Goal: Task Accomplishment & Management: Manage account settings

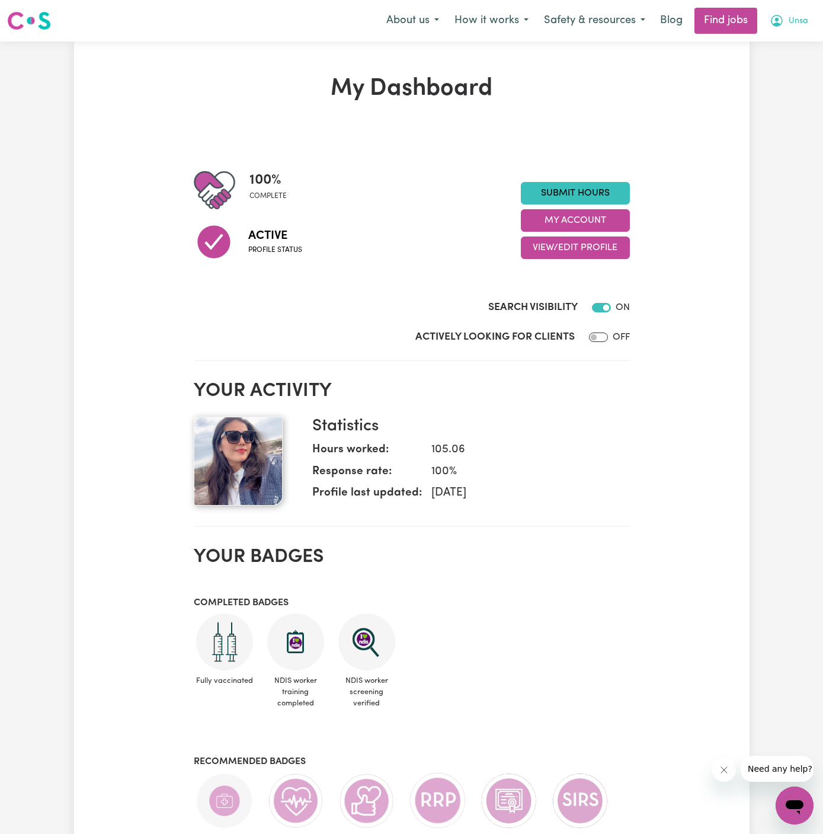
click at [799, 23] on span "Unsa" at bounding box center [799, 21] width 20 height 13
click at [761, 53] on link "My Account" at bounding box center [769, 46] width 94 height 23
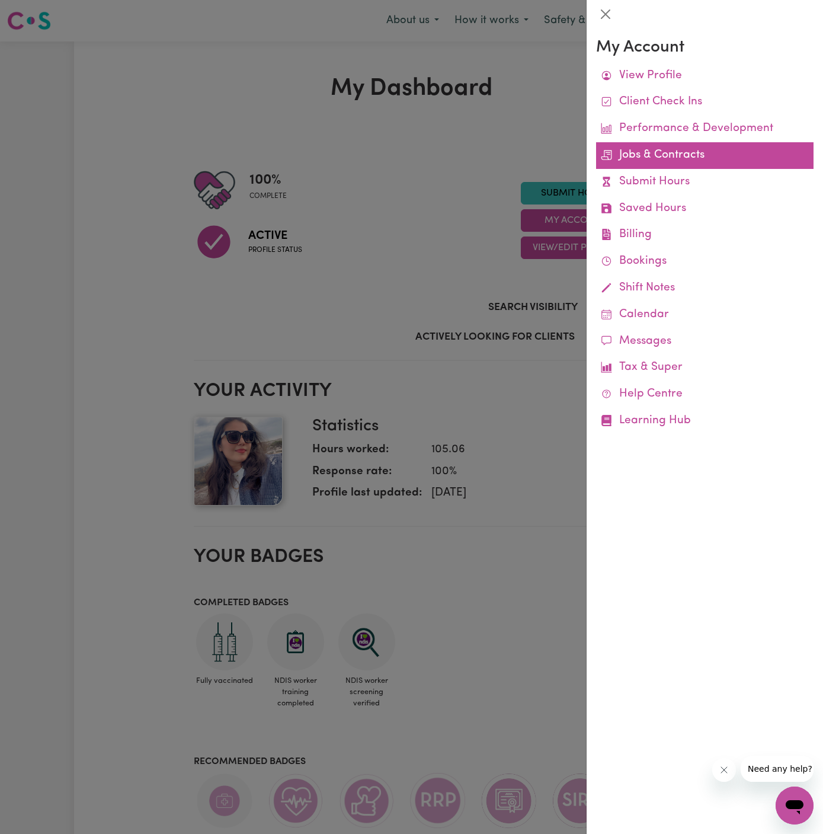
click at [676, 154] on link "Jobs & Contracts" at bounding box center [705, 155] width 218 height 27
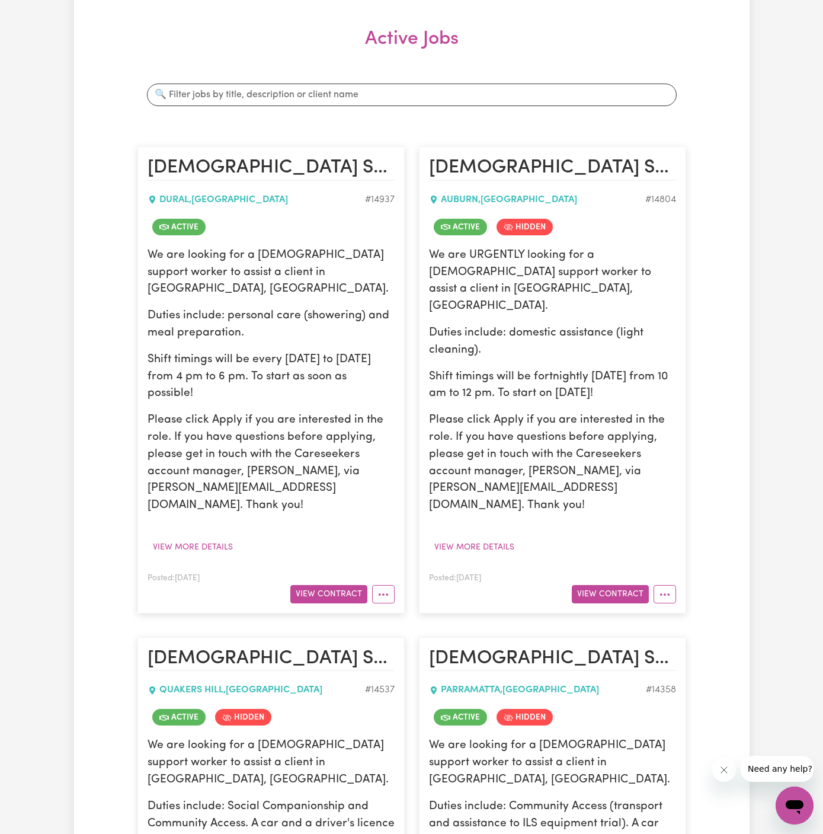
scroll to position [162, 0]
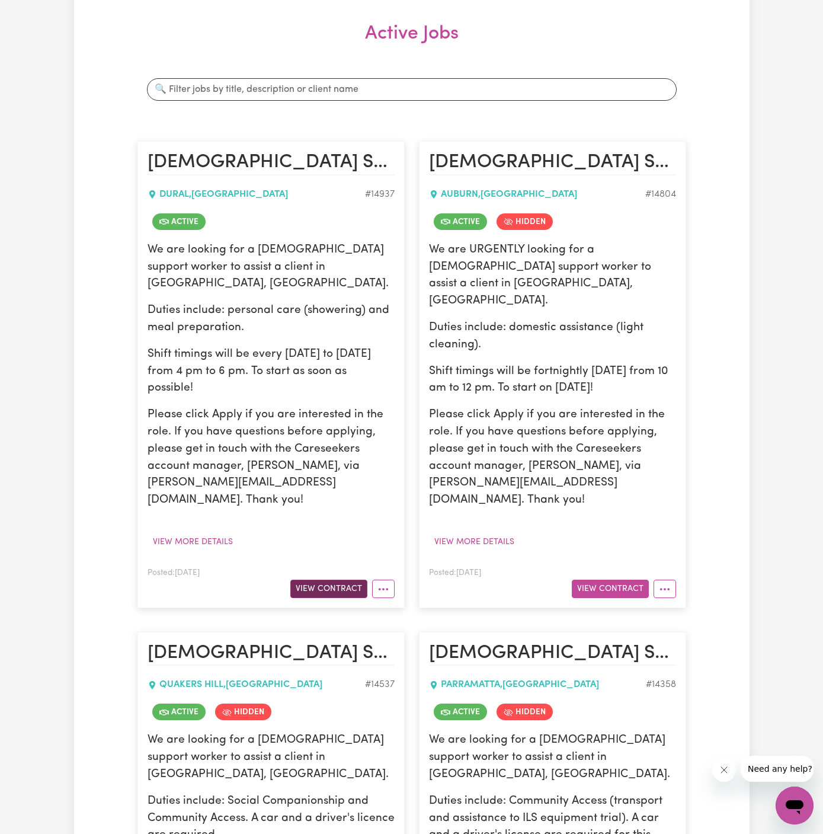
click at [353, 580] on button "View Contract" at bounding box center [328, 589] width 77 height 18
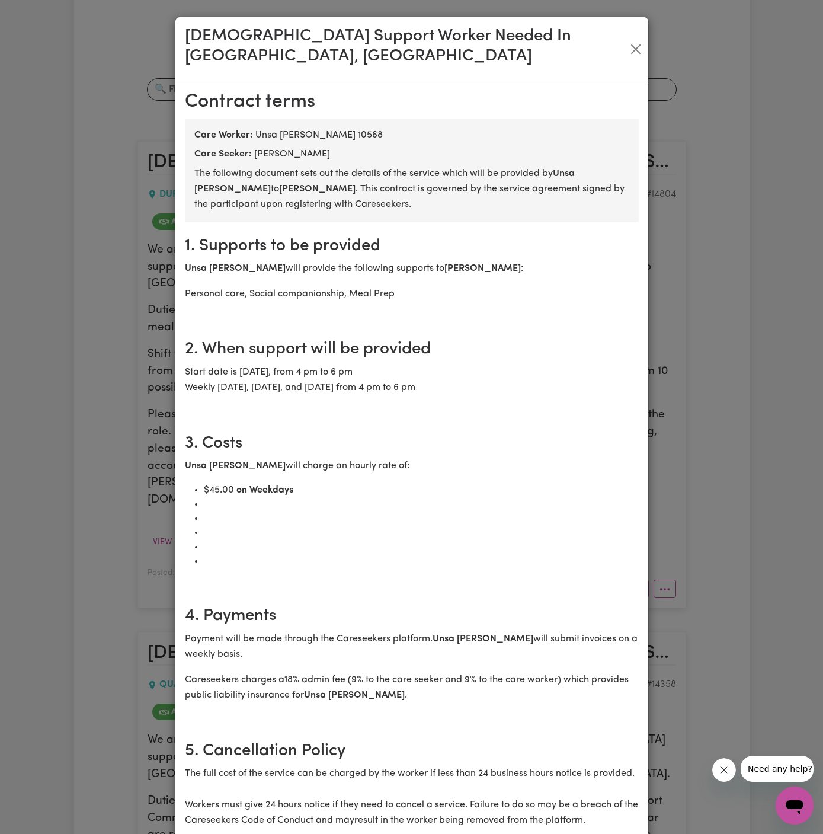
click at [260, 367] on p "Start date is [DATE], from 4 pm to 6 pm Weekly [DATE], [DATE], and [DATE] from …" at bounding box center [412, 380] width 454 height 31
click at [635, 43] on button "Close" at bounding box center [635, 49] width 15 height 19
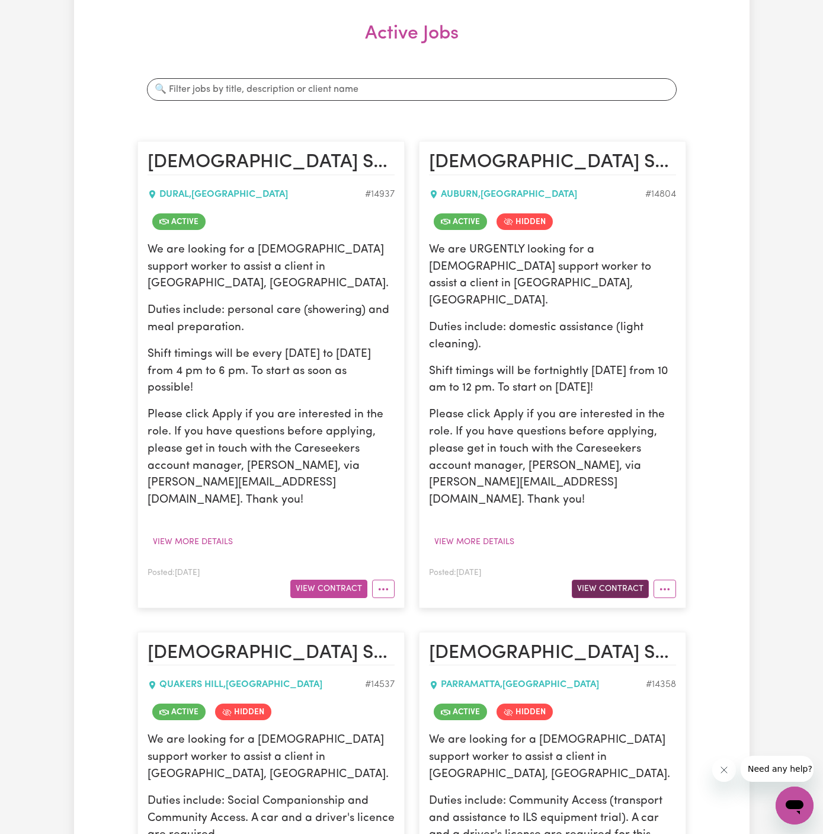
click at [619, 580] on button "View Contract" at bounding box center [610, 589] width 77 height 18
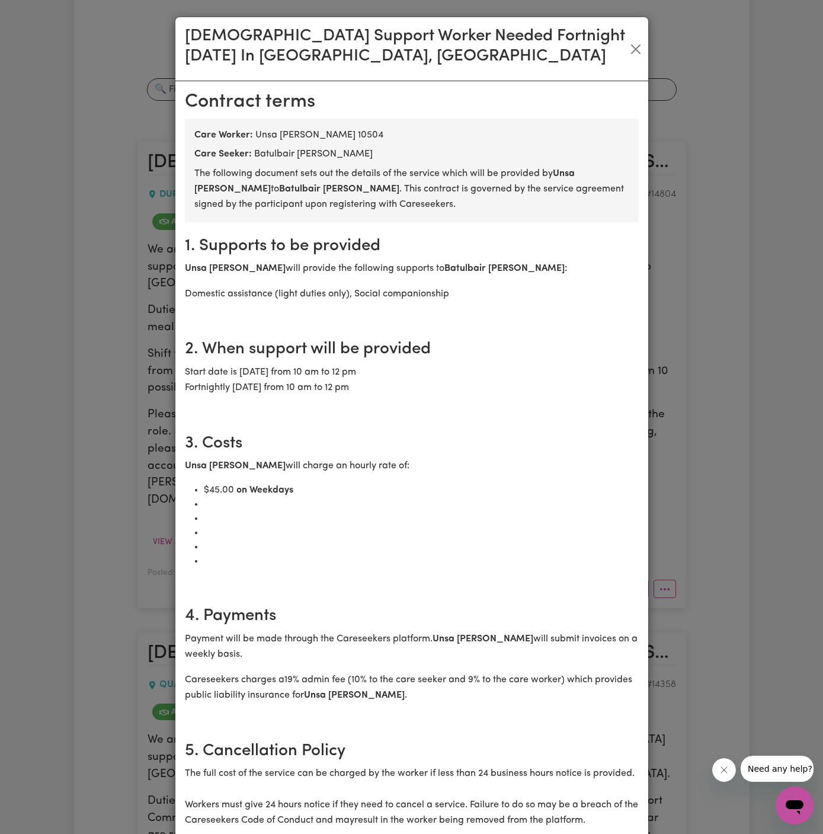
click at [279, 187] on b "Batulbair [PERSON_NAME]" at bounding box center [339, 188] width 120 height 9
copy b "Batulbair"
click at [638, 50] on button "Close" at bounding box center [636, 49] width 14 height 19
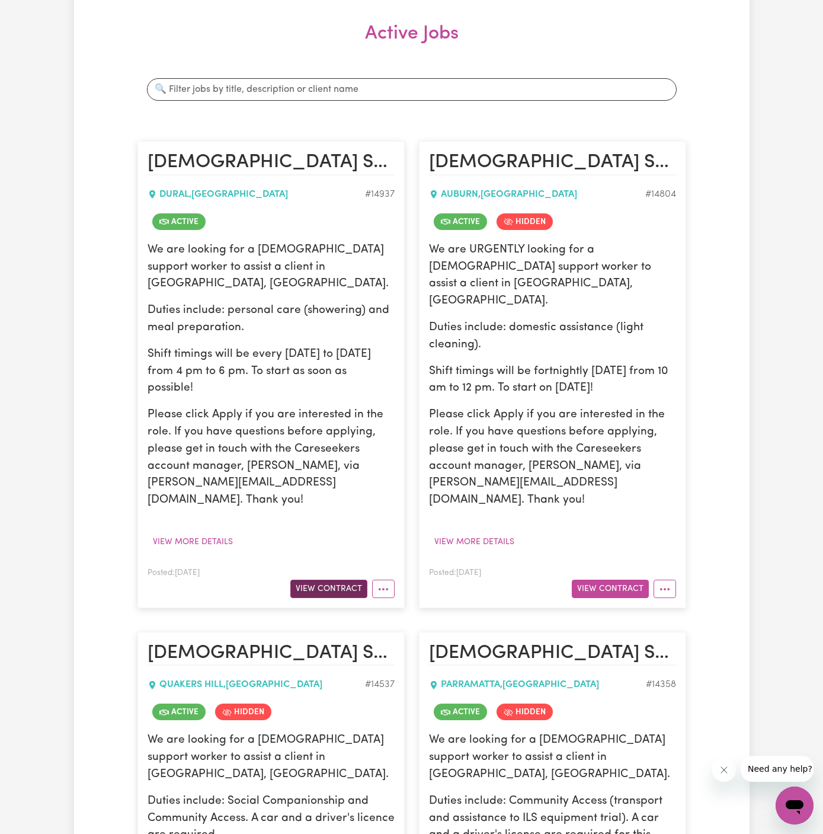
click at [346, 580] on button "View Contract" at bounding box center [328, 589] width 77 height 18
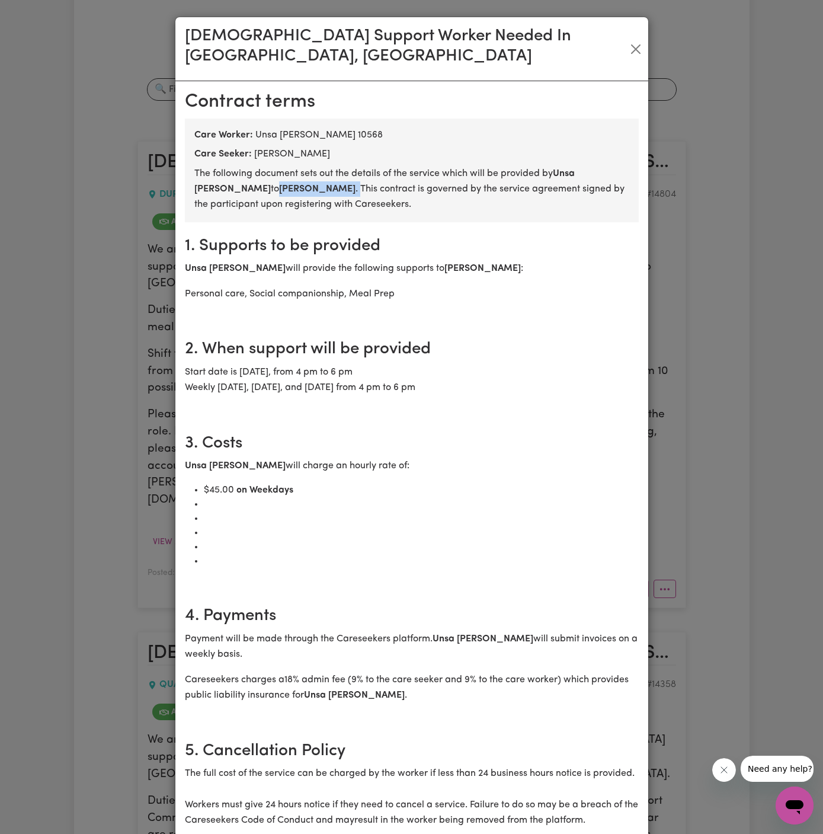
drag, startPoint x: 269, startPoint y: 168, endPoint x: 190, endPoint y: 168, distance: 78.2
click at [190, 168] on section "Care Worker: [PERSON_NAME] 10568 Care Seeker: [PERSON_NAME] The following docum…" at bounding box center [412, 171] width 454 height 104
copy p "[PERSON_NAME] ."
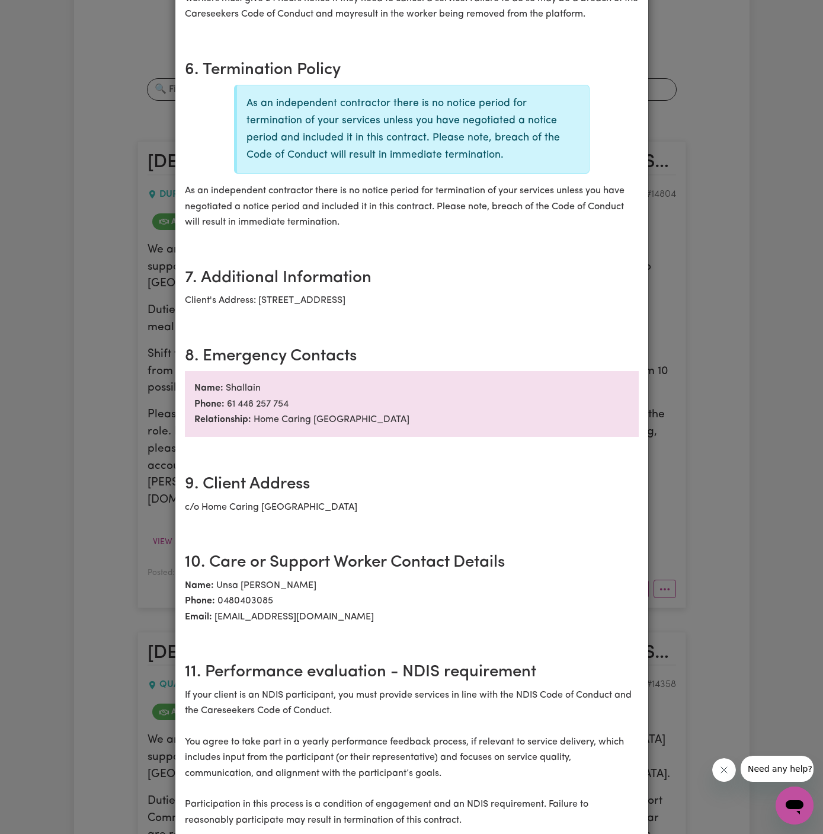
scroll to position [892, 0]
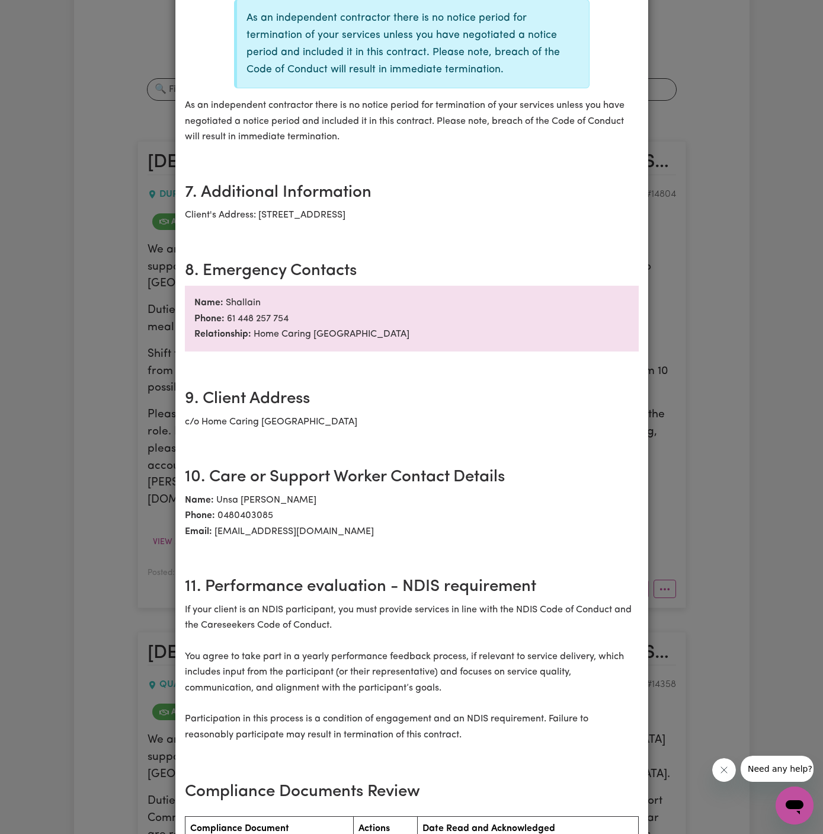
click at [151, 474] on div "[DEMOGRAPHIC_DATA] Support Worker Needed In [GEOGRAPHIC_DATA], [GEOGRAPHIC_DATA…" at bounding box center [411, 417] width 823 height 834
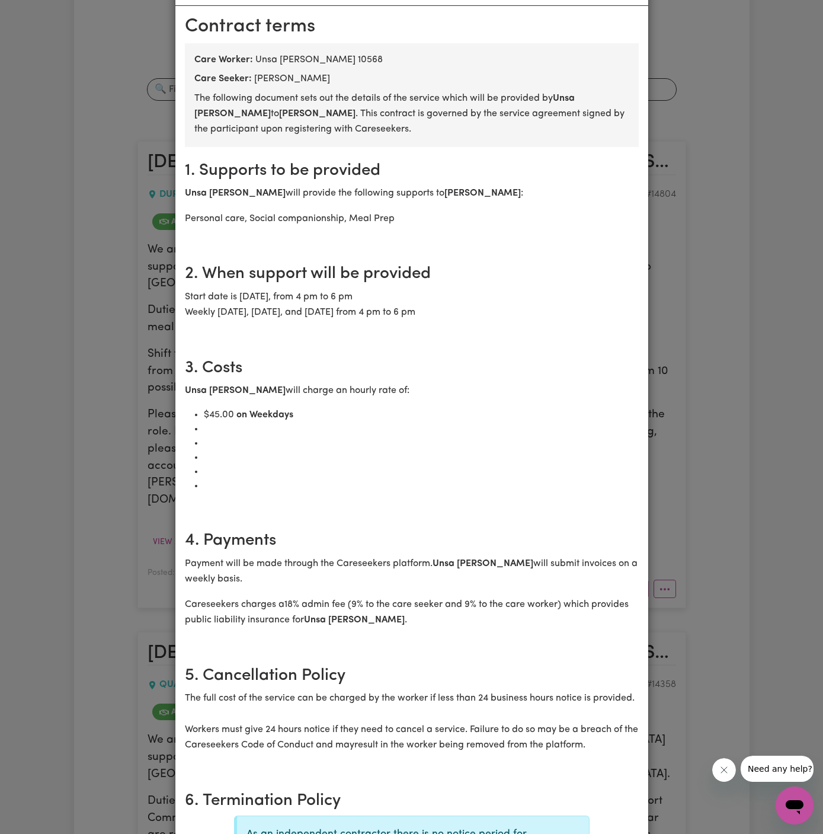
scroll to position [0, 0]
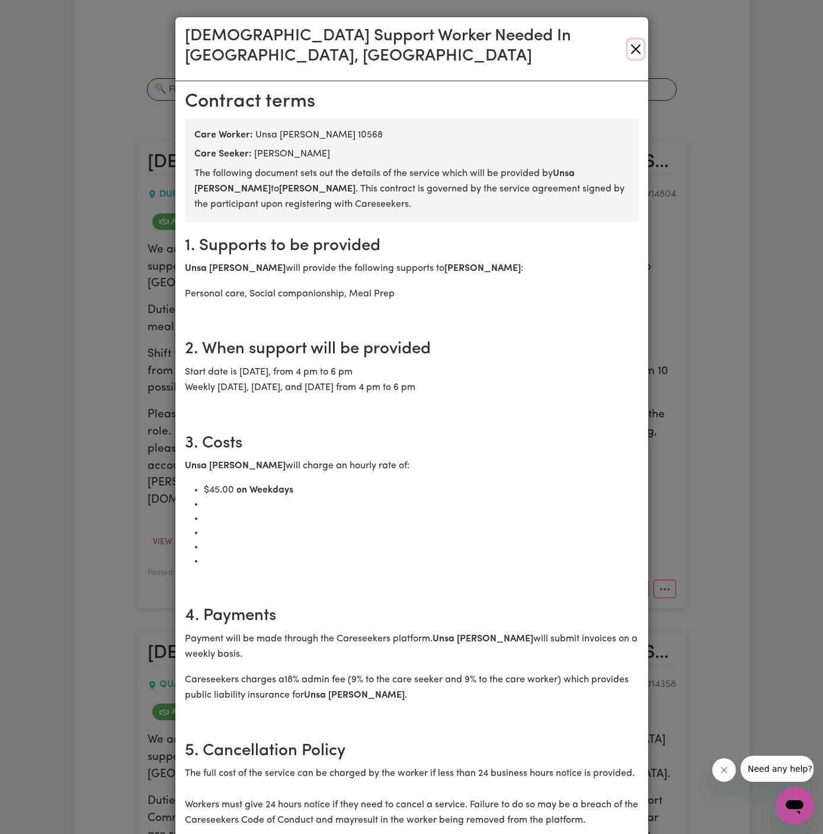
click at [634, 41] on button "Close" at bounding box center [635, 49] width 15 height 19
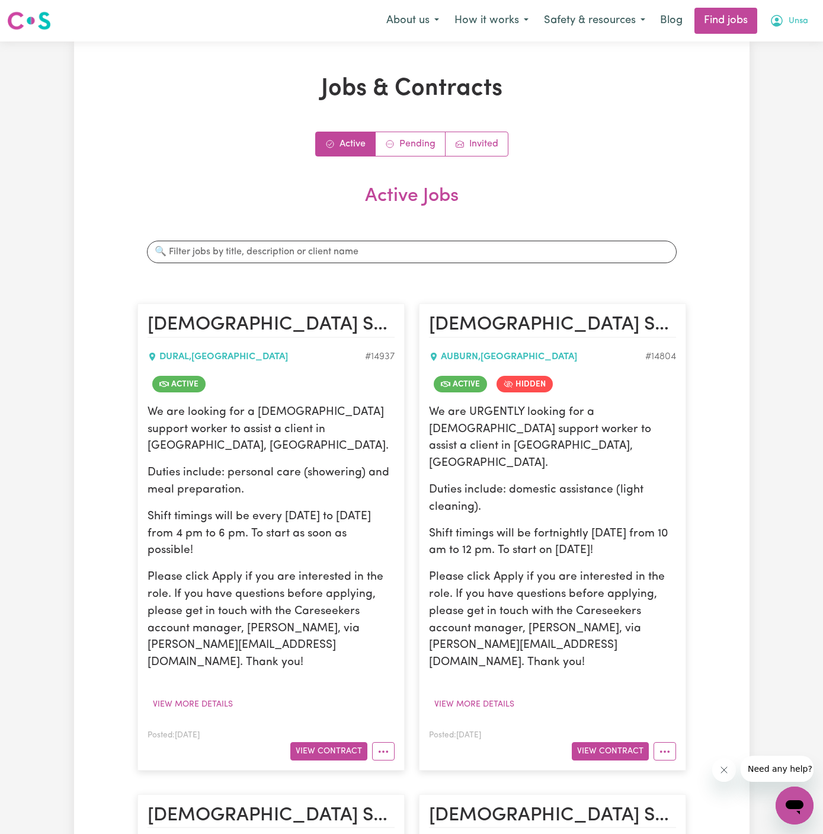
click at [791, 27] on span "Unsa" at bounding box center [799, 21] width 20 height 13
click at [788, 72] on link "My Dashboard" at bounding box center [769, 68] width 94 height 23
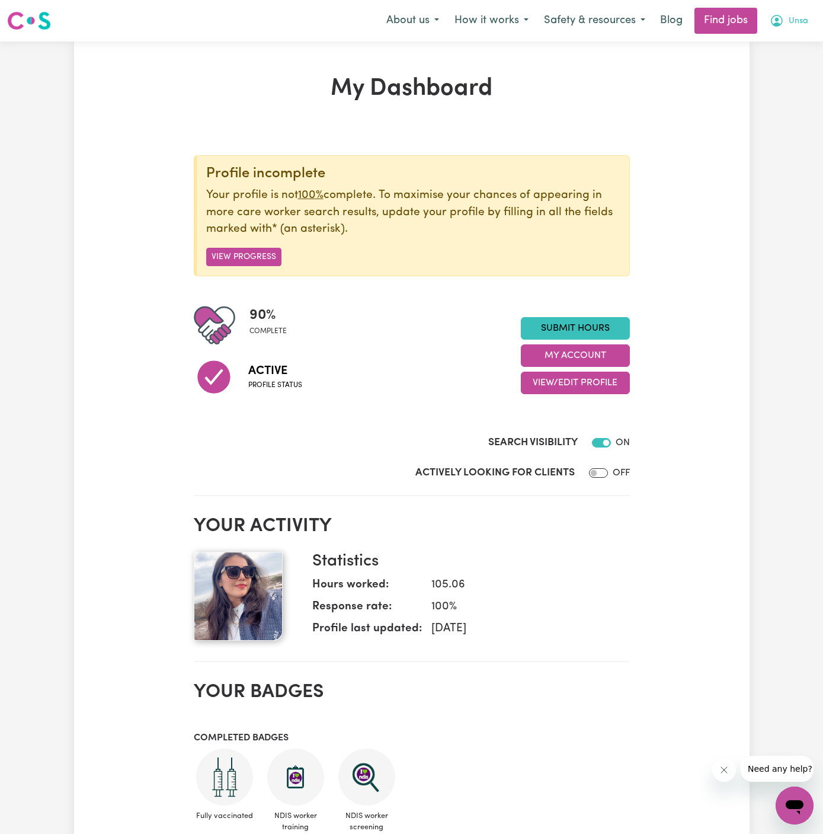
click at [812, 26] on button "Unsa" at bounding box center [789, 20] width 54 height 25
click at [780, 92] on link "Logout" at bounding box center [769, 90] width 94 height 23
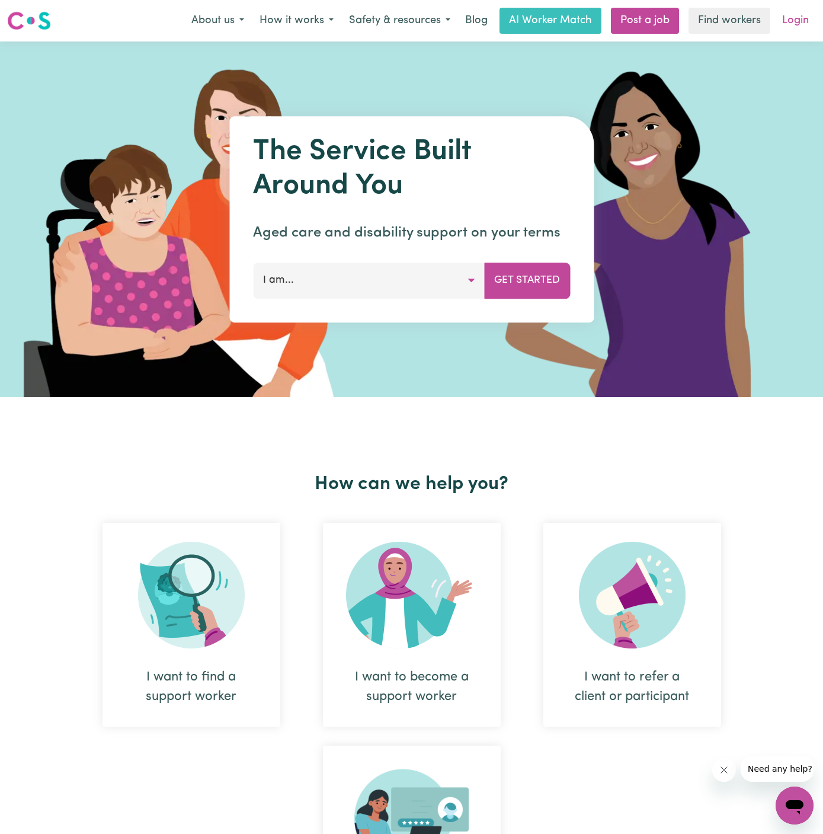
click at [802, 23] on link "Login" at bounding box center [795, 21] width 41 height 26
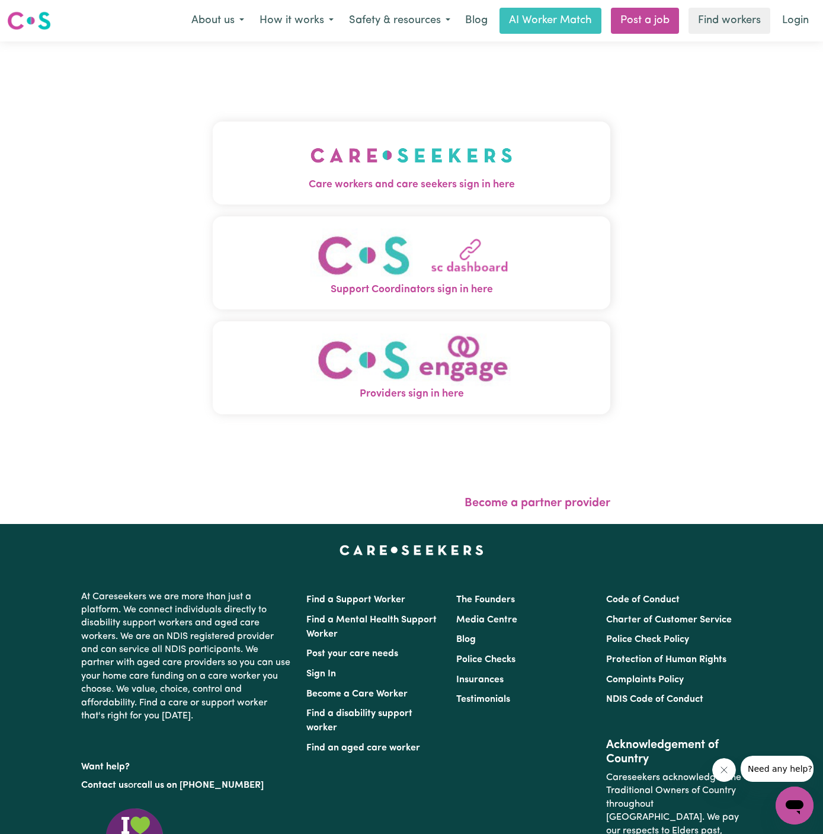
click at [409, 142] on img "Care workers and care seekers sign in here" at bounding box center [412, 155] width 202 height 44
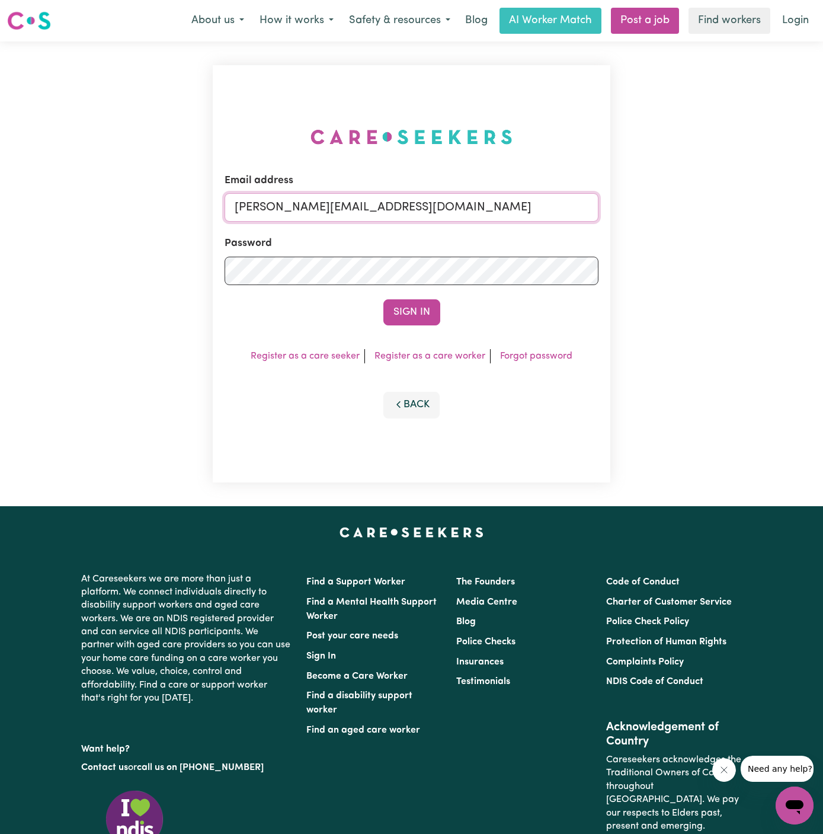
click at [458, 207] on input "[PERSON_NAME][EMAIL_ADDRESS][DOMAIN_NAME]" at bounding box center [412, 207] width 374 height 28
drag, startPoint x: 296, startPoint y: 210, endPoint x: 978, endPoint y: 207, distance: 682.3
click at [823, 207] on html "Menu About us How it works Safety & resources Blog AI Worker Match Post a job F…" at bounding box center [411, 508] width 823 height 1016
type input "[EMAIL_ADDRESS][DOMAIN_NAME]"
click at [431, 304] on button "Sign In" at bounding box center [412, 312] width 57 height 26
